Goal: Communication & Community: Participate in discussion

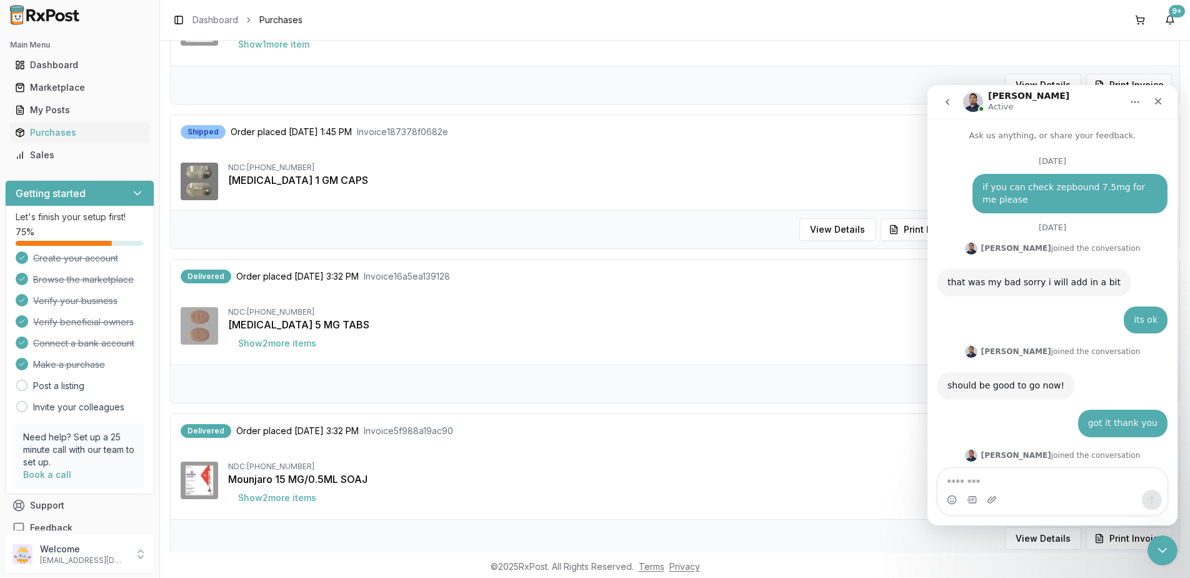
scroll to position [8517, 0]
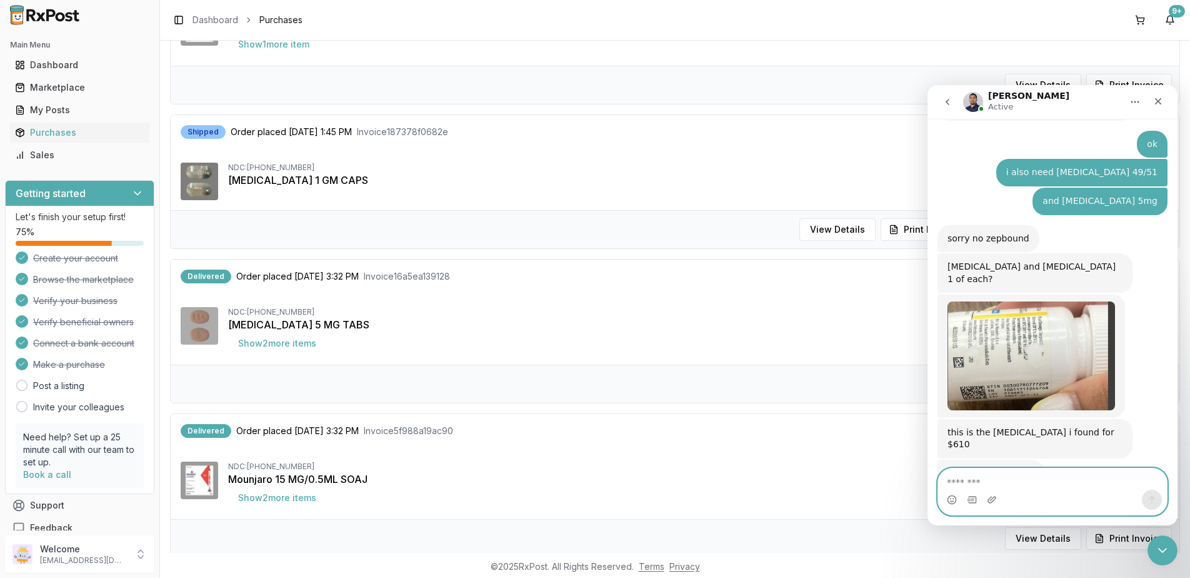
drag, startPoint x: 1053, startPoint y: 486, endPoint x: 1047, endPoint y: 475, distance: 12.3
click at [1053, 486] on textarea "Message…" at bounding box center [1052, 478] width 229 height 21
click at [1001, 478] on textarea "Message…" at bounding box center [1052, 478] width 229 height 21
click at [1057, 486] on textarea "*" at bounding box center [1052, 478] width 229 height 21
type textarea "*"
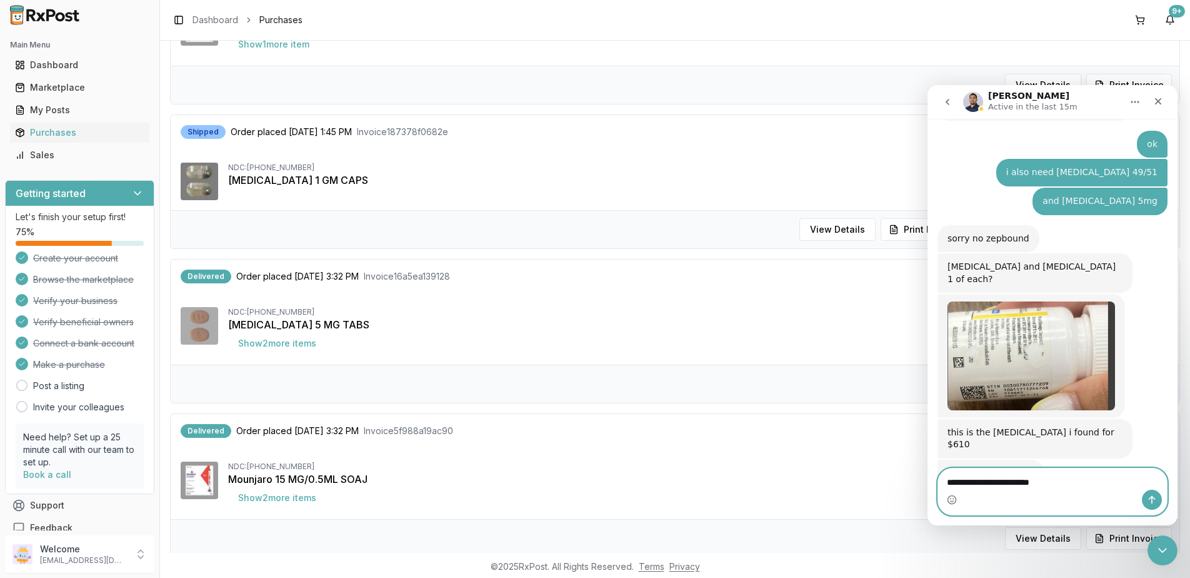
type textarea "**********"
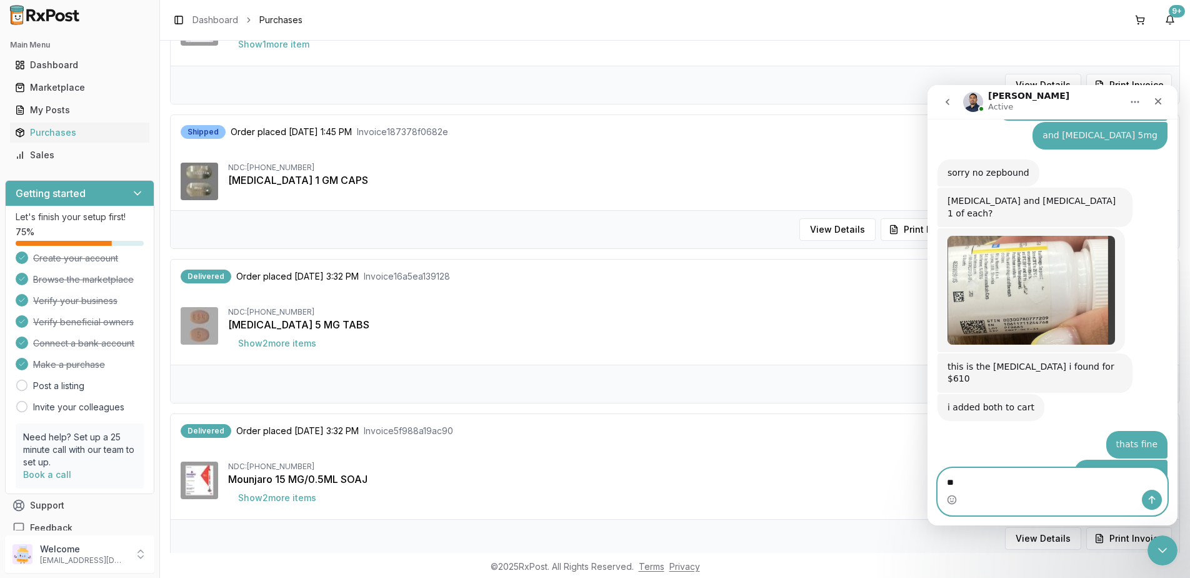
type textarea "*"
type textarea "********"
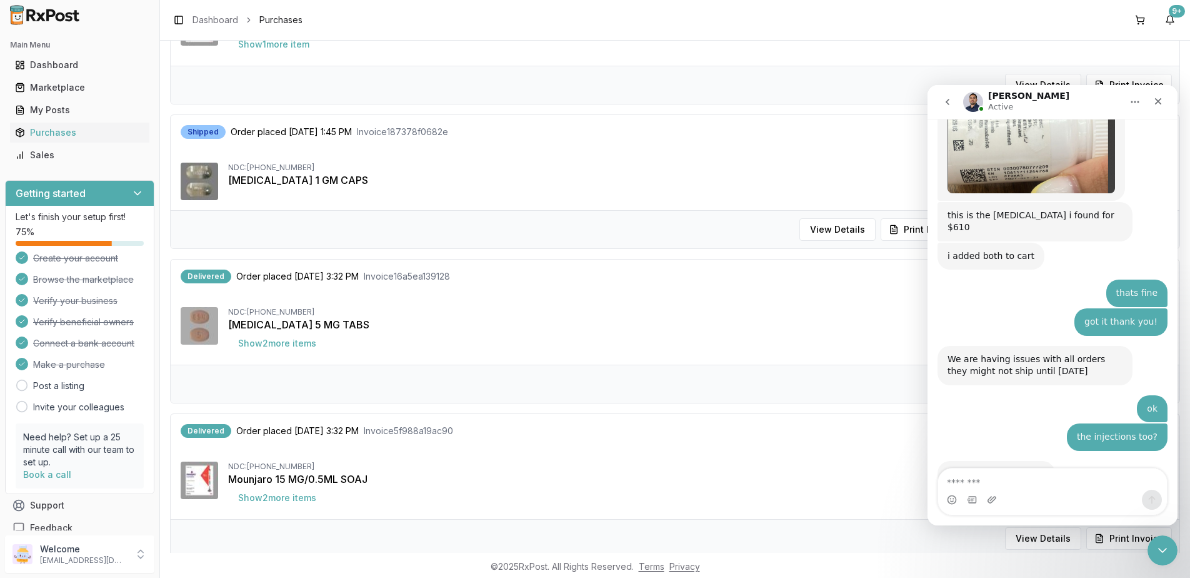
scroll to position [8743, 0]
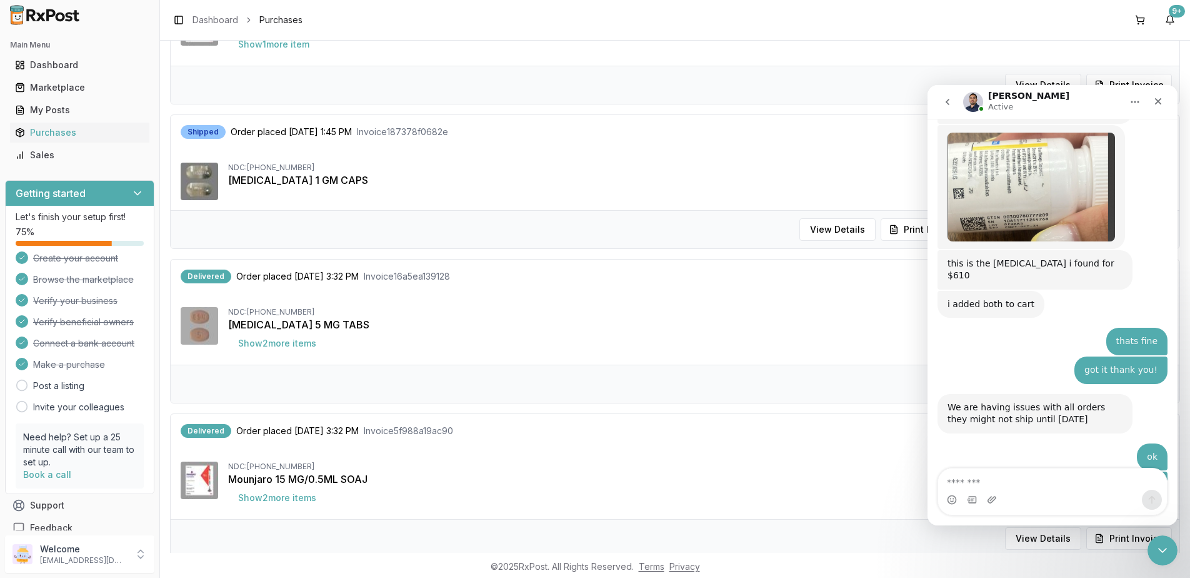
click at [1061, 500] on div "Intercom messenger" at bounding box center [1052, 499] width 229 height 20
click at [1111, 485] on textarea "Message…" at bounding box center [1052, 478] width 229 height 21
type textarea "**********"
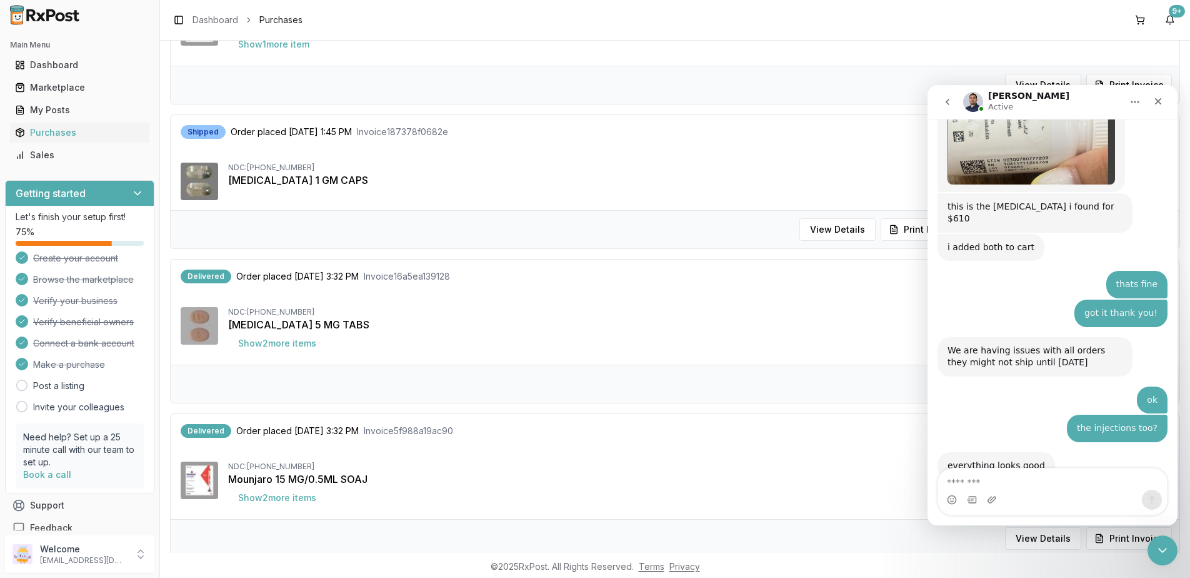
scroll to position [8846, 0]
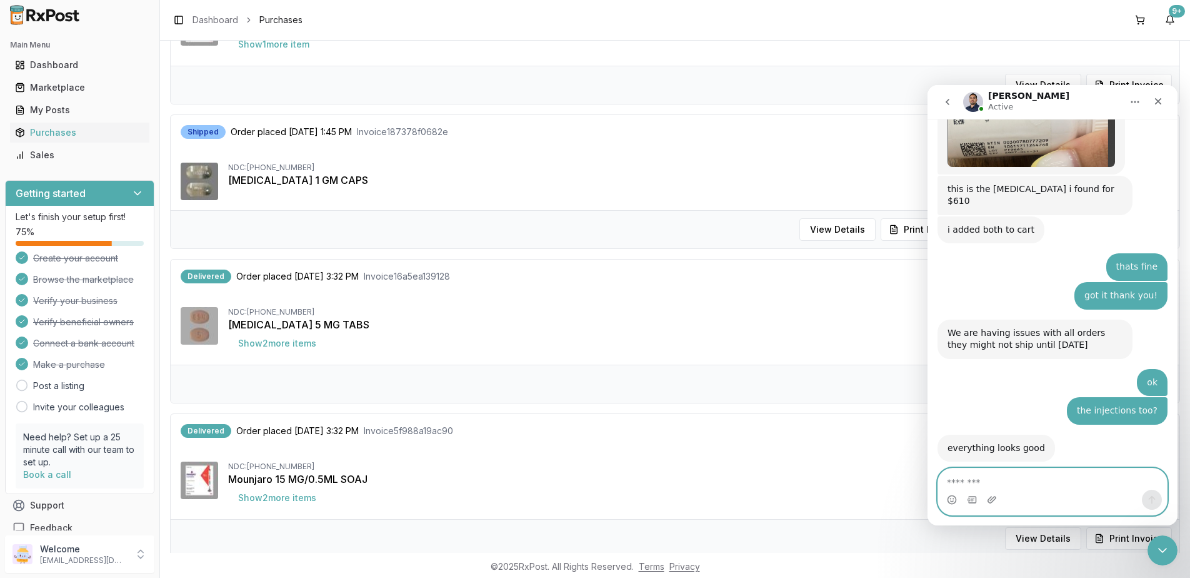
click at [1028, 479] on textarea "Message…" at bounding box center [1052, 478] width 229 height 21
click at [1068, 483] on textarea "Message…" at bounding box center [1052, 478] width 229 height 21
type textarea "*"
type textarea "**"
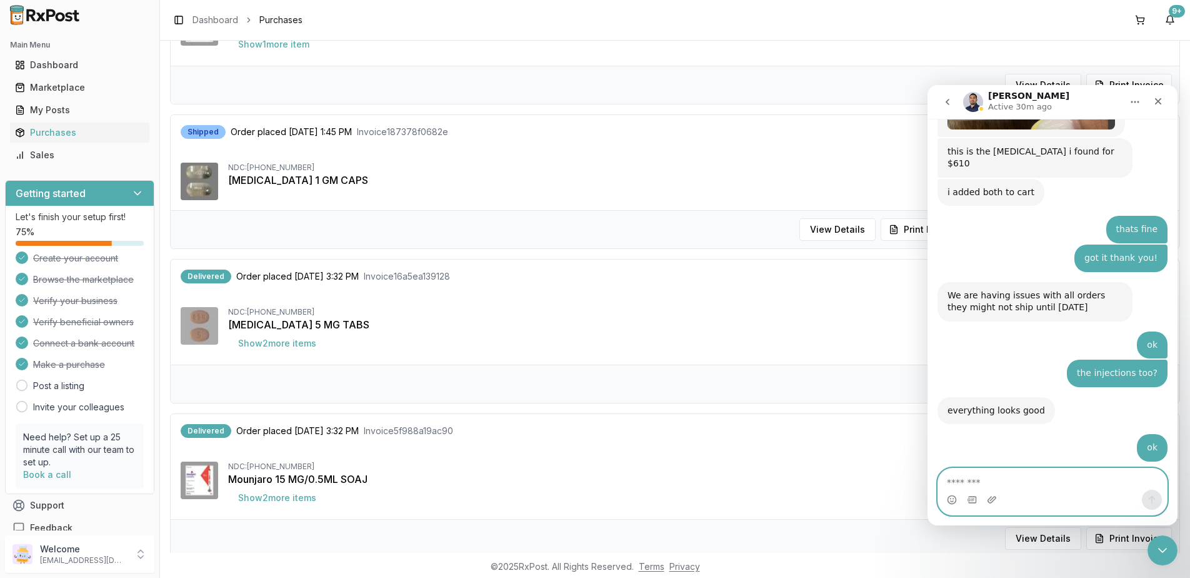
click at [1059, 486] on textarea "Message…" at bounding box center [1052, 478] width 229 height 21
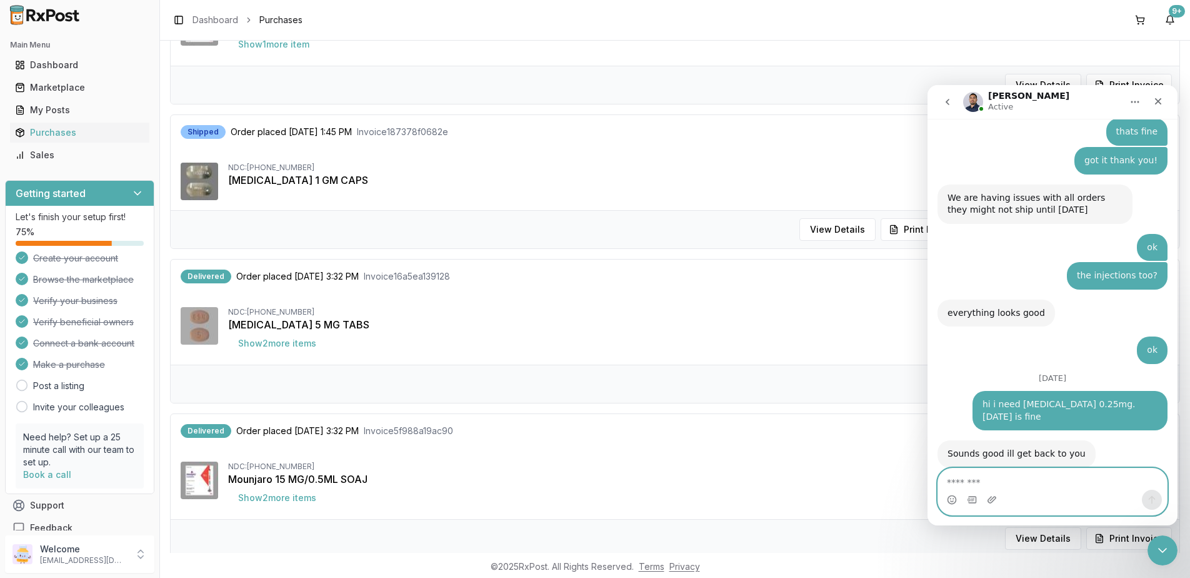
scroll to position [8982, 0]
click at [1049, 471] on textarea "Message…" at bounding box center [1052, 478] width 229 height 21
type textarea "**********"
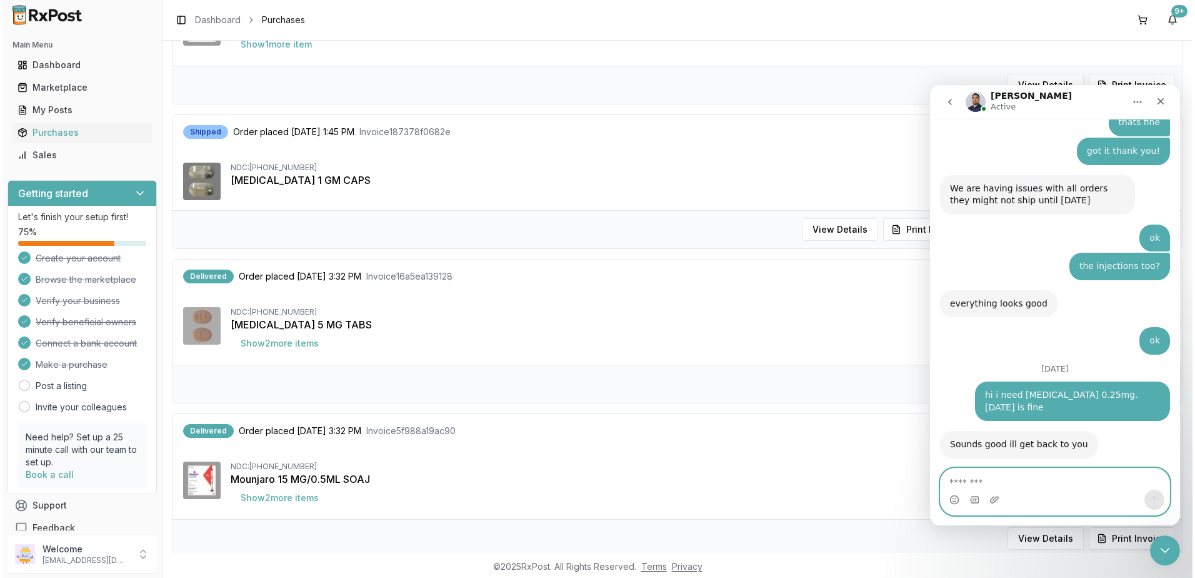
scroll to position [9048, 0]
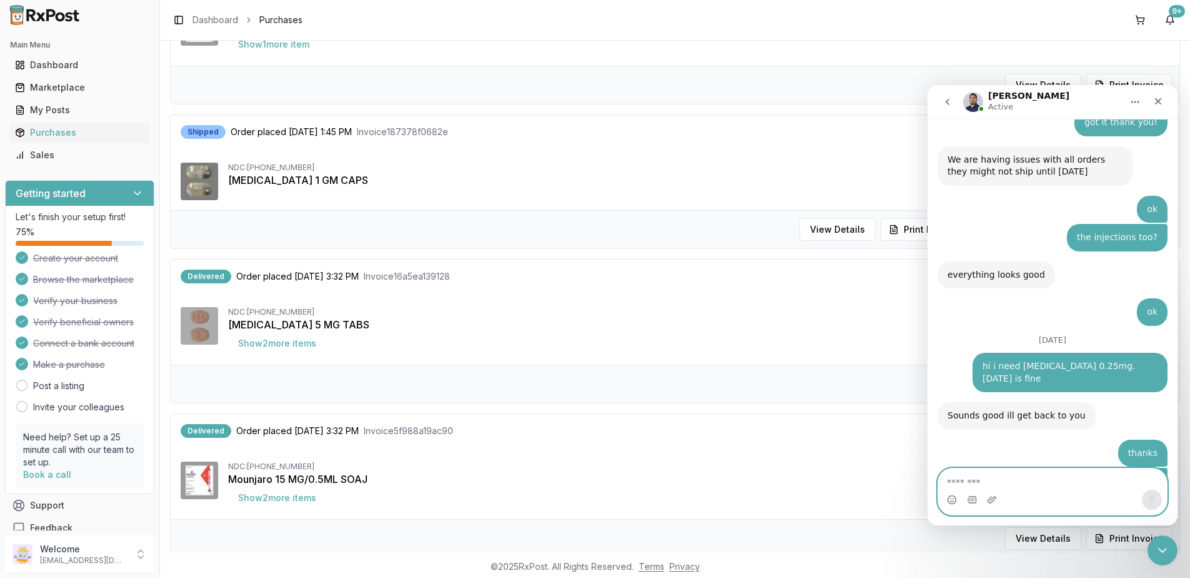
click at [1105, 471] on textarea "Message…" at bounding box center [1052, 478] width 229 height 21
click at [1141, 17] on button at bounding box center [1140, 20] width 20 height 20
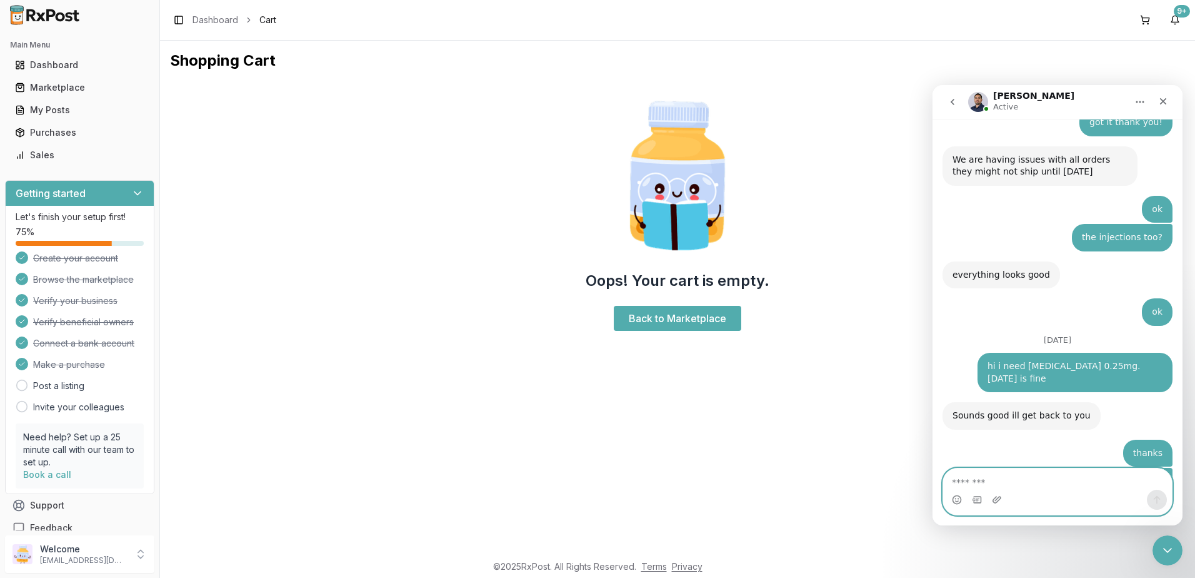
click at [1016, 483] on textarea "Message…" at bounding box center [1057, 478] width 229 height 21
click at [1068, 496] on div "Intercom messenger" at bounding box center [1057, 499] width 229 height 20
click at [1041, 481] on textarea "Message…" at bounding box center [1057, 478] width 229 height 21
click at [986, 486] on textarea "Message…" at bounding box center [1057, 478] width 229 height 21
